Goal: Task Accomplishment & Management: Manage account settings

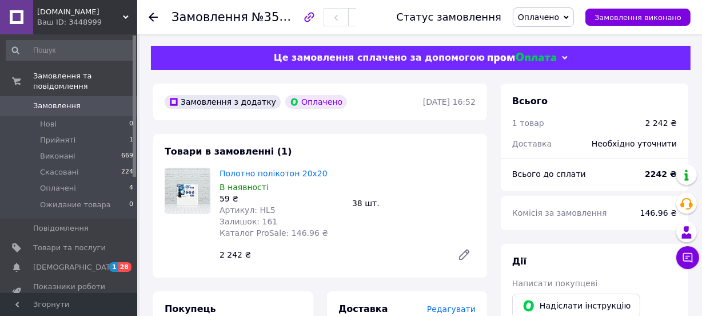
scroll to position [51, 0]
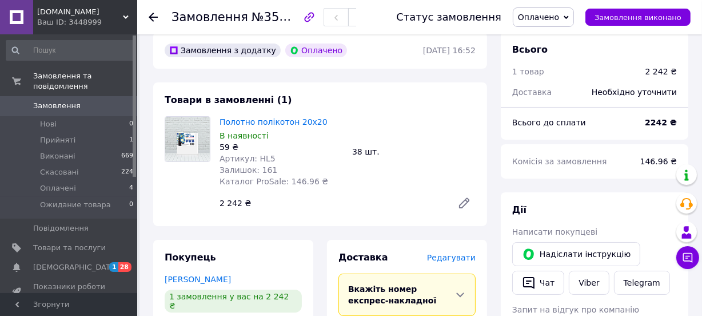
click at [257, 157] on span "Артикул: HL5" at bounding box center [247, 158] width 56 height 9
copy span "HL5"
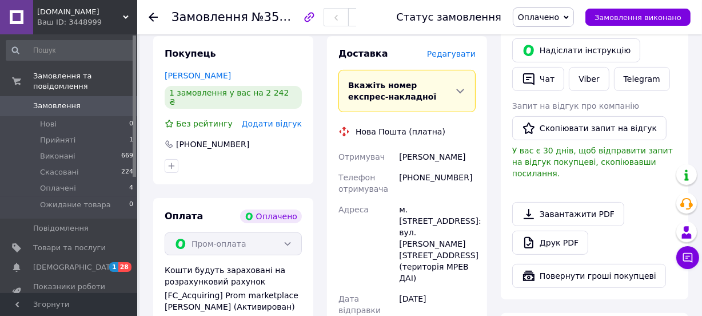
scroll to position [312, 0]
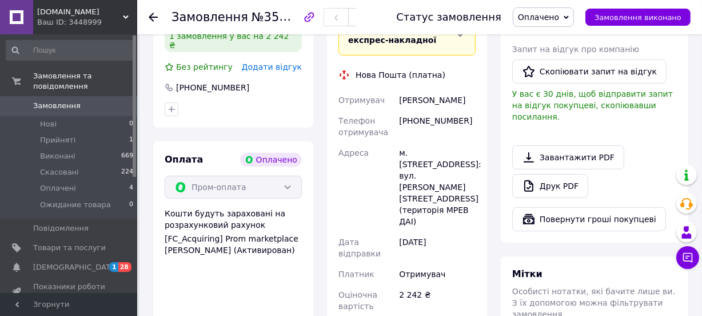
click at [430, 120] on div "[PHONE_NUMBER]" at bounding box center [437, 126] width 81 height 32
copy div "380679314166"
click at [457, 101] on div "[PERSON_NAME]" at bounding box center [437, 100] width 81 height 21
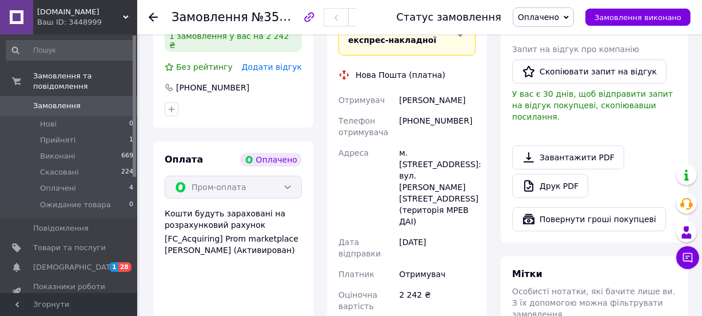
copy div "Таїса"
click at [67, 183] on span "Оплачені" at bounding box center [58, 188] width 36 height 10
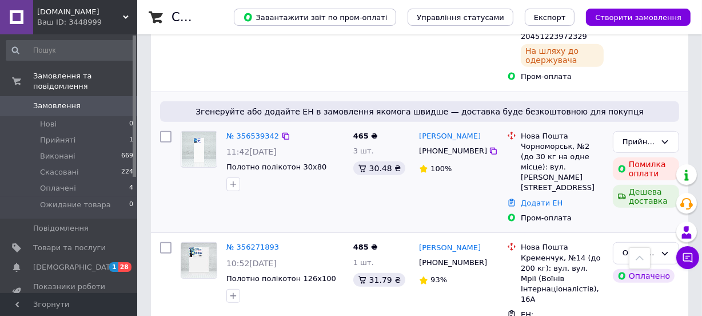
scroll to position [468, 0]
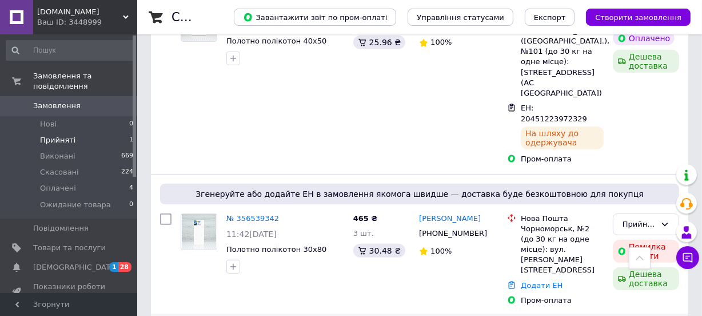
click at [73, 132] on li "Прийняті 1" at bounding box center [70, 140] width 140 height 16
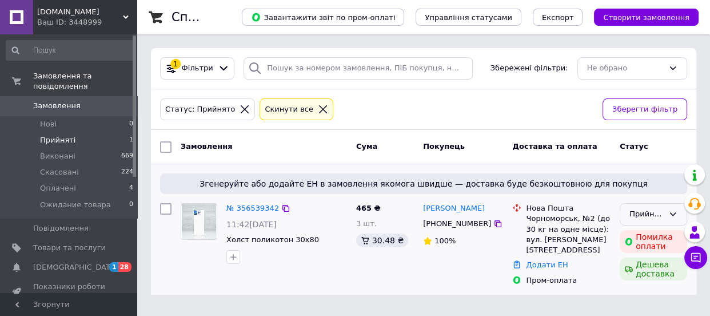
click at [642, 217] on div "Прийнято" at bounding box center [646, 214] width 34 height 12
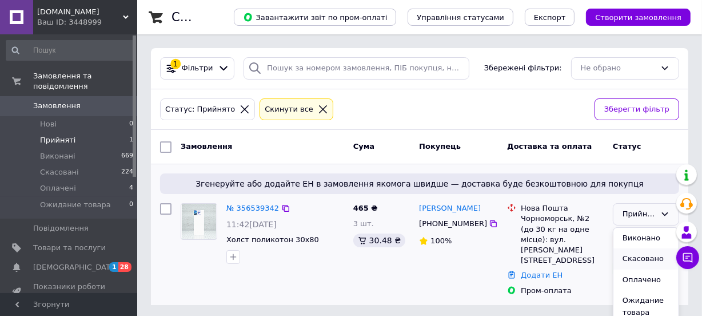
click at [639, 257] on li "Скасовано" at bounding box center [645, 258] width 65 height 21
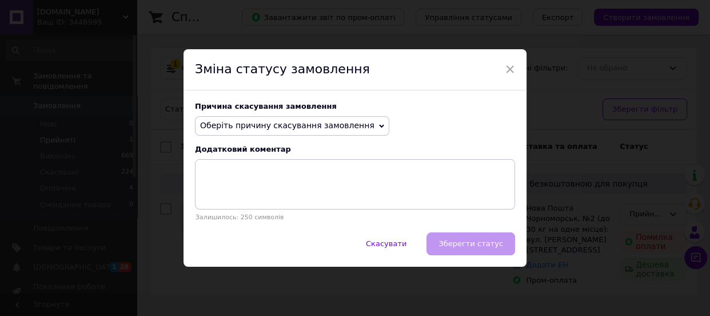
click at [295, 125] on span "Оберіть причину скасування замовлення" at bounding box center [287, 125] width 174 height 9
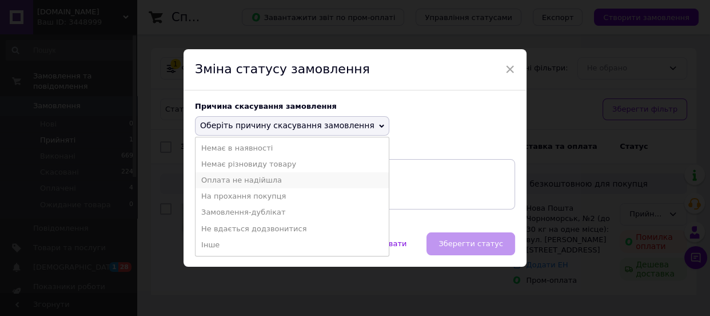
click at [234, 177] on li "Оплата не надійшла" at bounding box center [291, 180] width 193 height 16
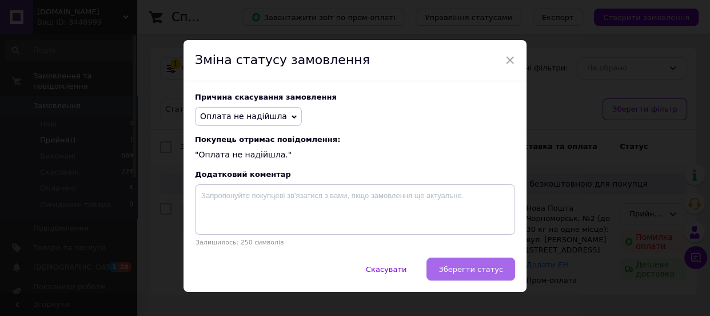
click at [485, 266] on button "Зберегти статус" at bounding box center [470, 268] width 89 height 23
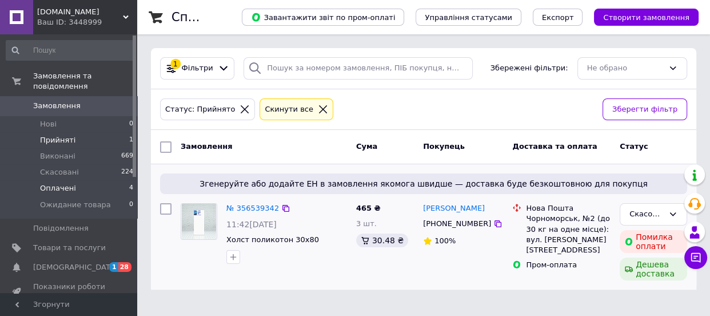
click at [64, 183] on span "Оплачені" at bounding box center [58, 188] width 36 height 10
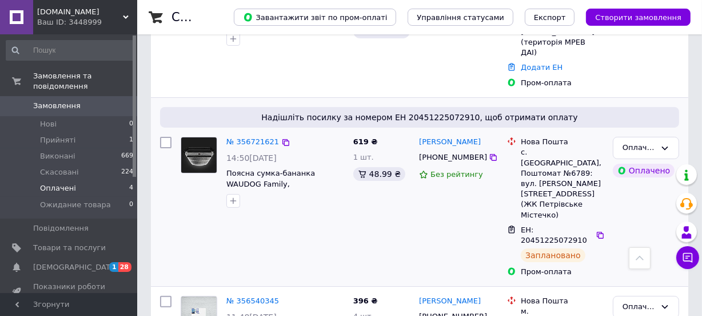
scroll to position [236, 0]
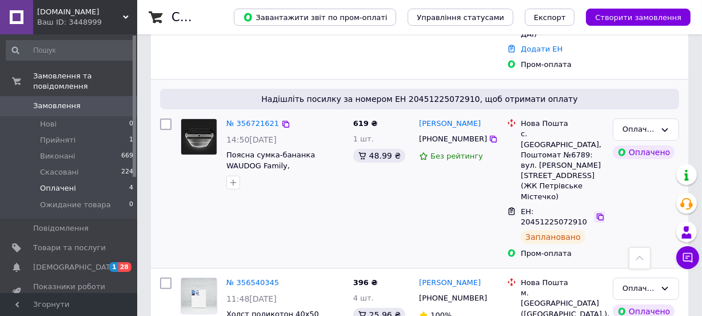
click at [597, 212] on icon at bounding box center [600, 216] width 9 height 9
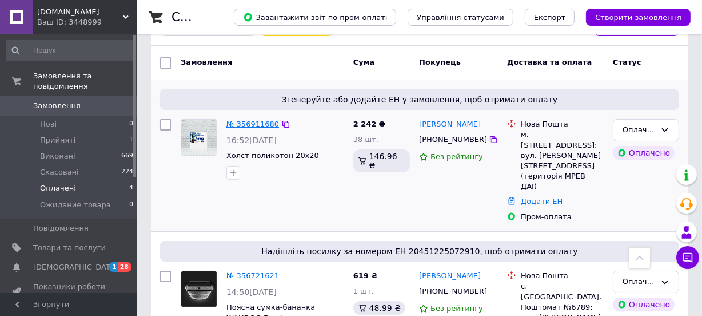
scroll to position [80, 0]
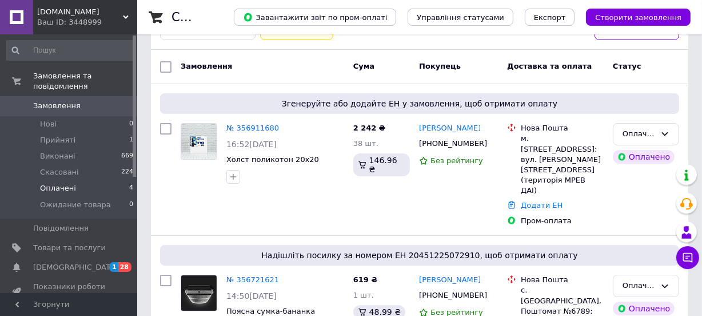
drag, startPoint x: 80, startPoint y: 256, endPoint x: 144, endPoint y: 249, distance: 64.3
click at [80, 262] on span "[DEMOGRAPHIC_DATA]" at bounding box center [69, 267] width 73 height 10
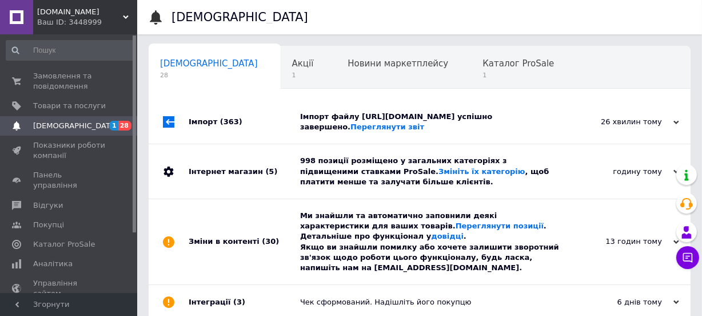
scroll to position [0, 6]
click at [465, 53] on div "Каталог ProSale 1" at bounding box center [518, 67] width 106 height 43
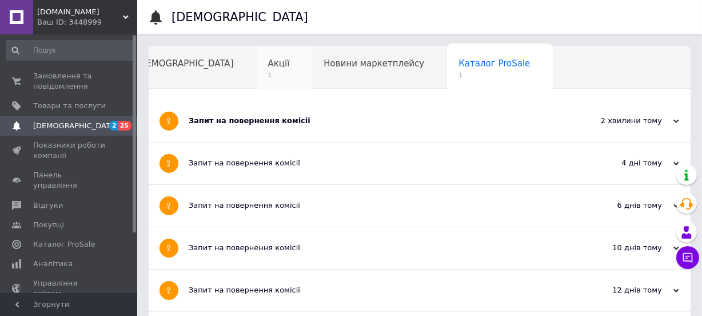
click at [268, 61] on span "Акції" at bounding box center [279, 63] width 22 height 10
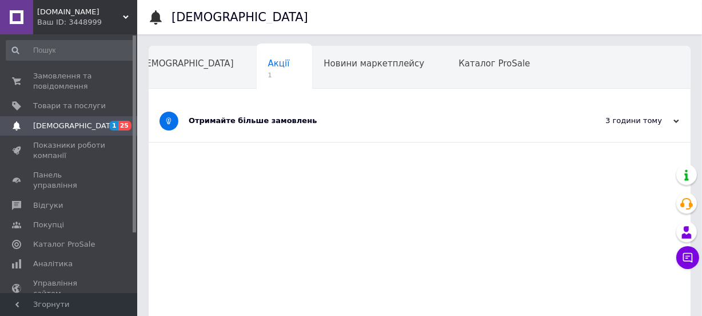
click at [258, 122] on div "Отримайте більше замовлень" at bounding box center [377, 120] width 376 height 10
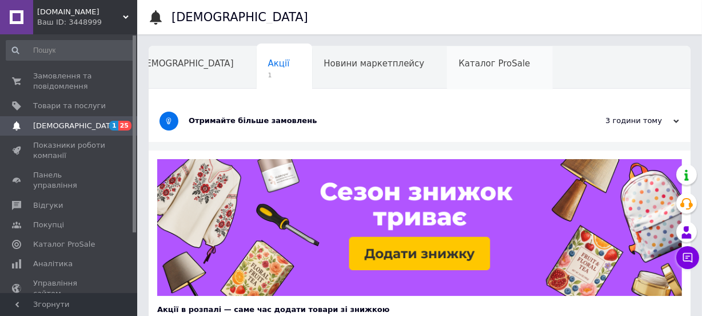
click at [447, 57] on div "Каталог ProSale" at bounding box center [500, 67] width 106 height 43
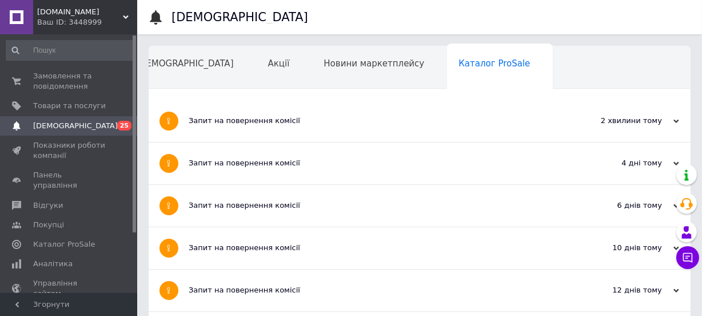
click at [54, 124] on span "[DEMOGRAPHIC_DATA]" at bounding box center [75, 126] width 85 height 10
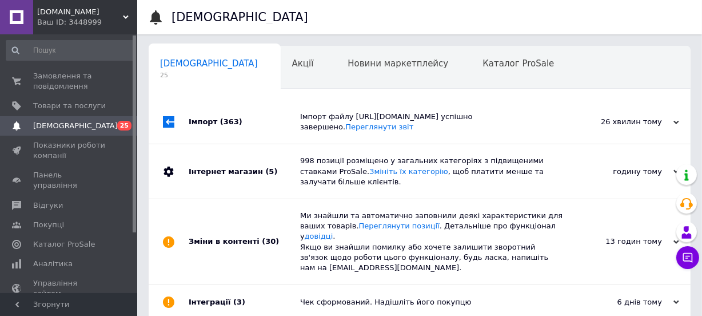
scroll to position [0, 6]
